Goal: Navigation & Orientation: Find specific page/section

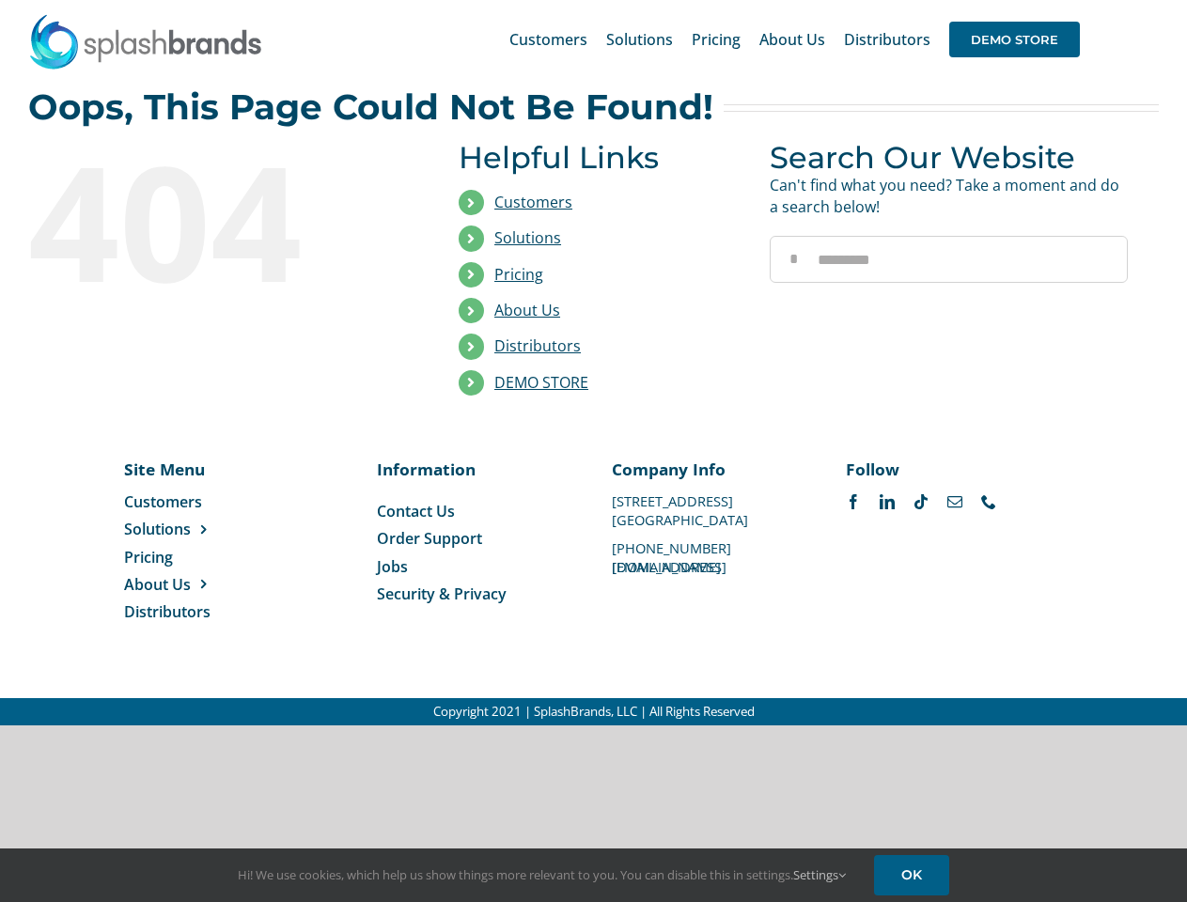
click at [593, 363] on li "Distributors" at bounding box center [600, 347] width 283 height 36
click at [1072, 0] on div "Search for: * Customers Solutions Stores New Hire Kits Manufacturing Store Mark…" at bounding box center [593, 39] width 1130 height 79
click at [1014, 39] on span "DEMO STORE" at bounding box center [1014, 40] width 131 height 36
click at [541, 382] on link "DEMO STORE" at bounding box center [541, 382] width 94 height 21
click at [187, 529] on span "Solutions" at bounding box center [157, 529] width 67 height 21
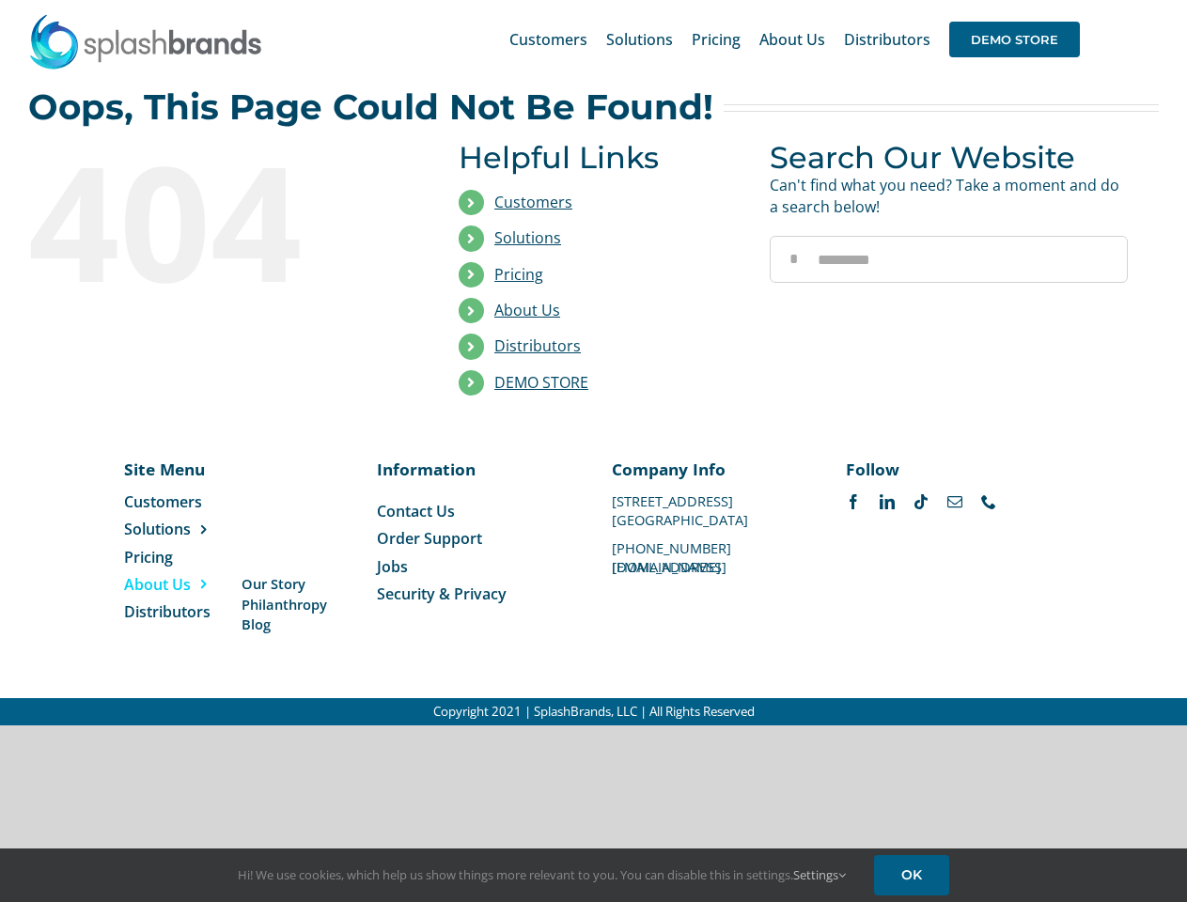
click at [187, 584] on span "About Us" at bounding box center [157, 584] width 67 height 21
click at [820, 875] on link "Settings" at bounding box center [819, 874] width 53 height 17
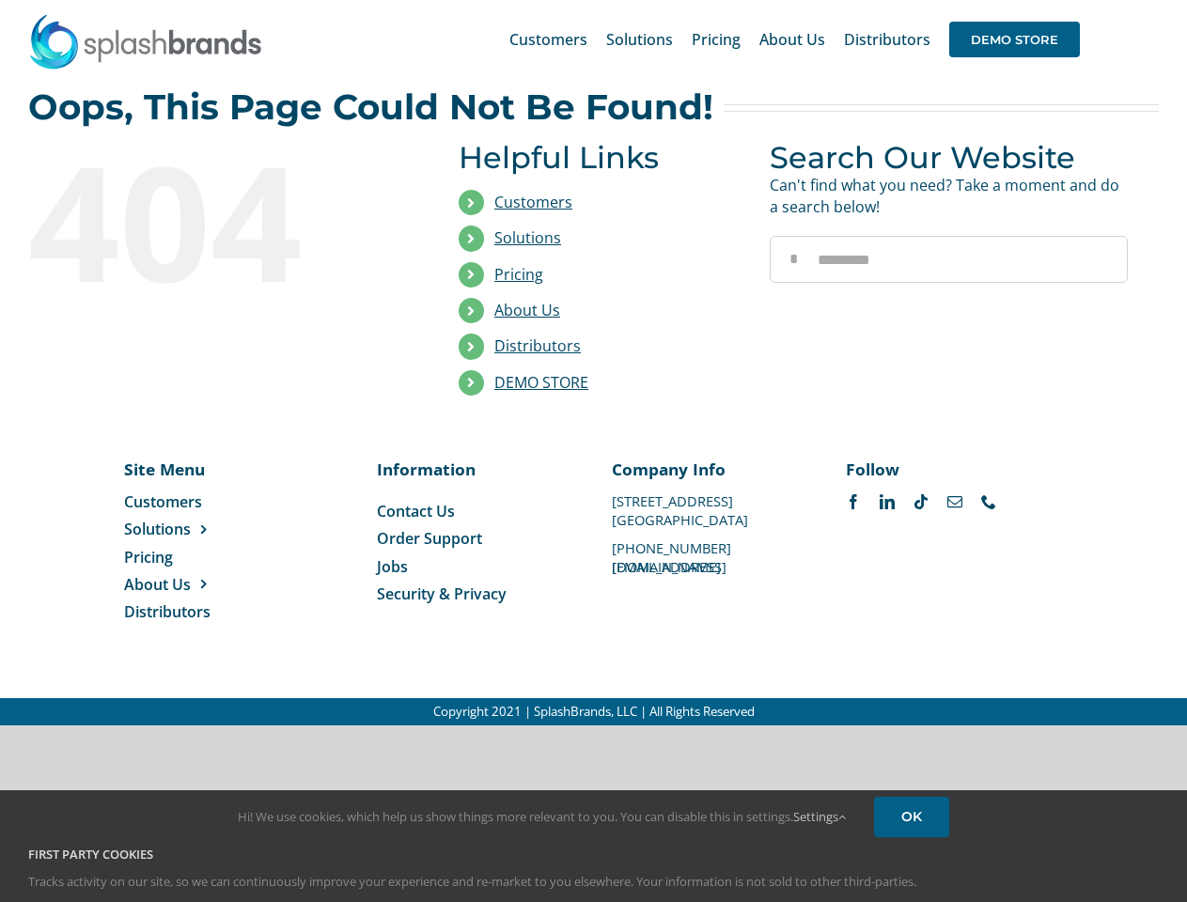
click at [914, 875] on div "First Party Cookies Tracks activity on our site, so we can continuously improve…" at bounding box center [593, 882] width 1158 height 72
